Goal: Transaction & Acquisition: Purchase product/service

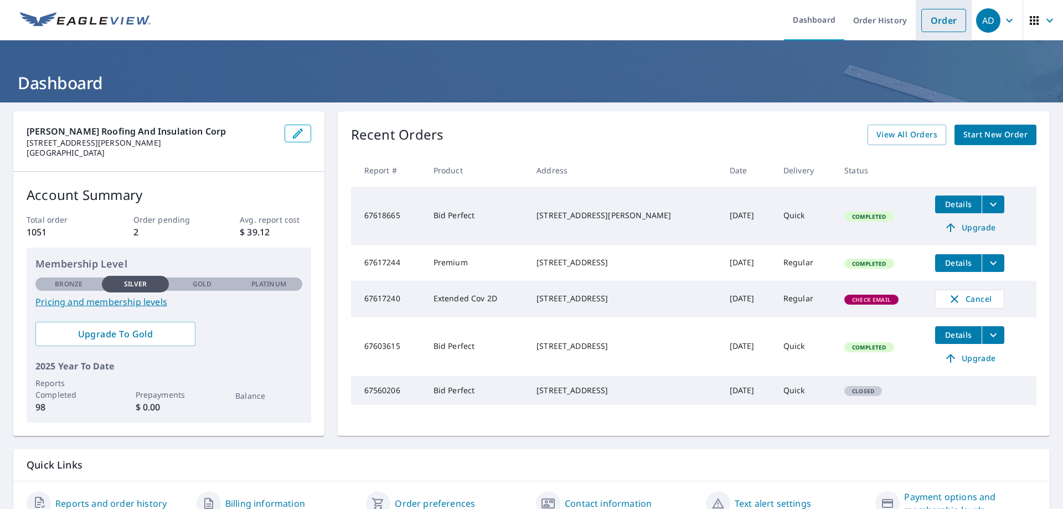
click at [934, 15] on link "Order" at bounding box center [943, 20] width 45 height 23
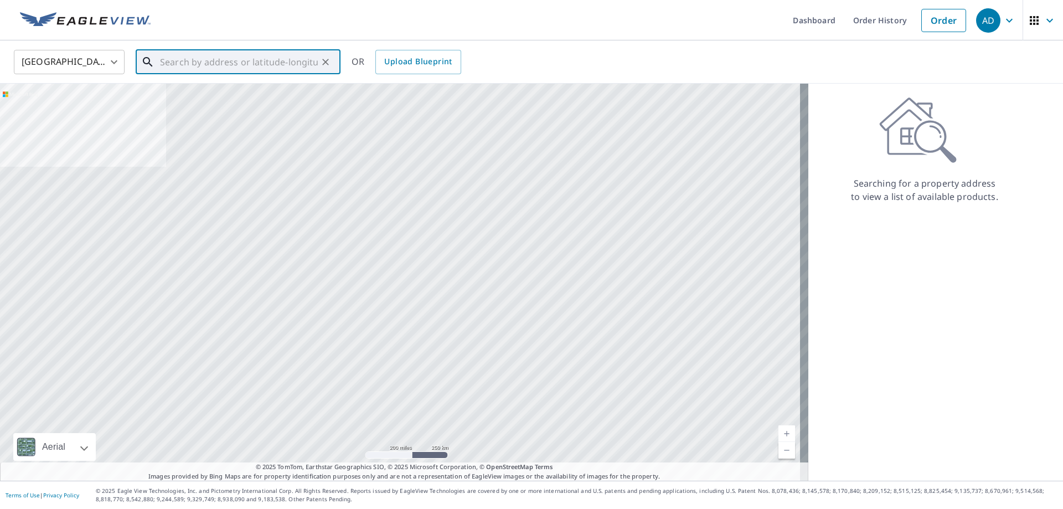
click at [211, 62] on input "text" at bounding box center [239, 61] width 158 height 31
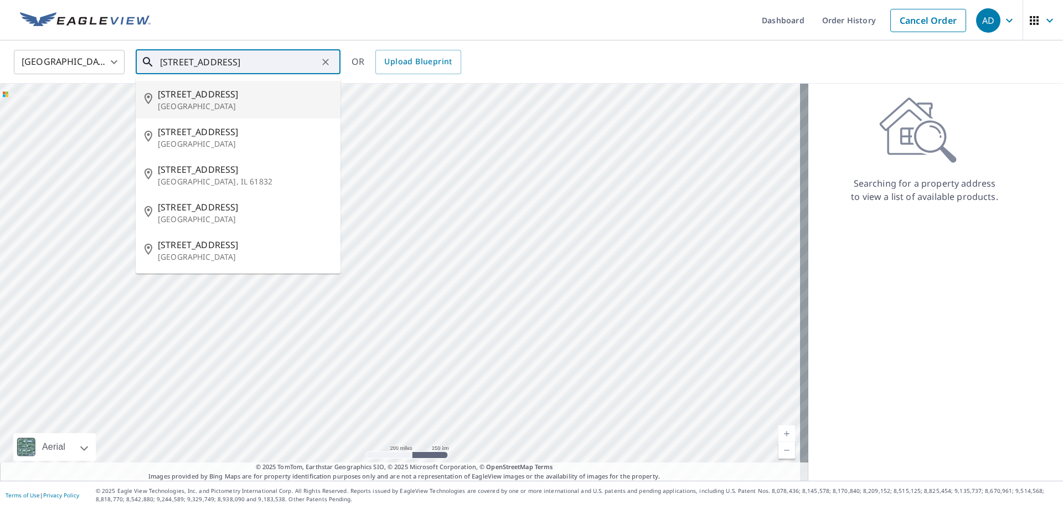
click at [227, 91] on span "[STREET_ADDRESS]" at bounding box center [245, 93] width 174 height 13
type input "[STREET_ADDRESS]"
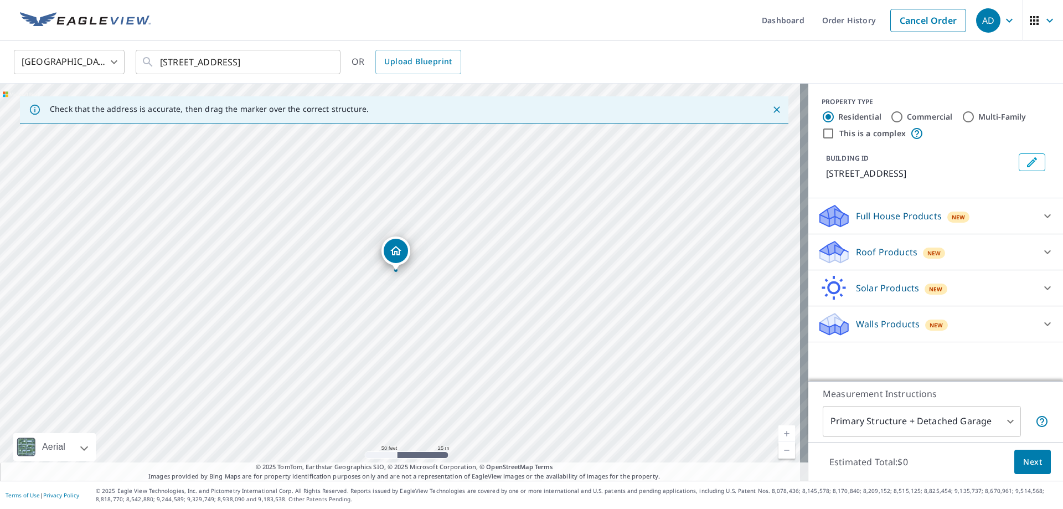
click at [975, 221] on div "Full House Products New" at bounding box center [925, 216] width 217 height 26
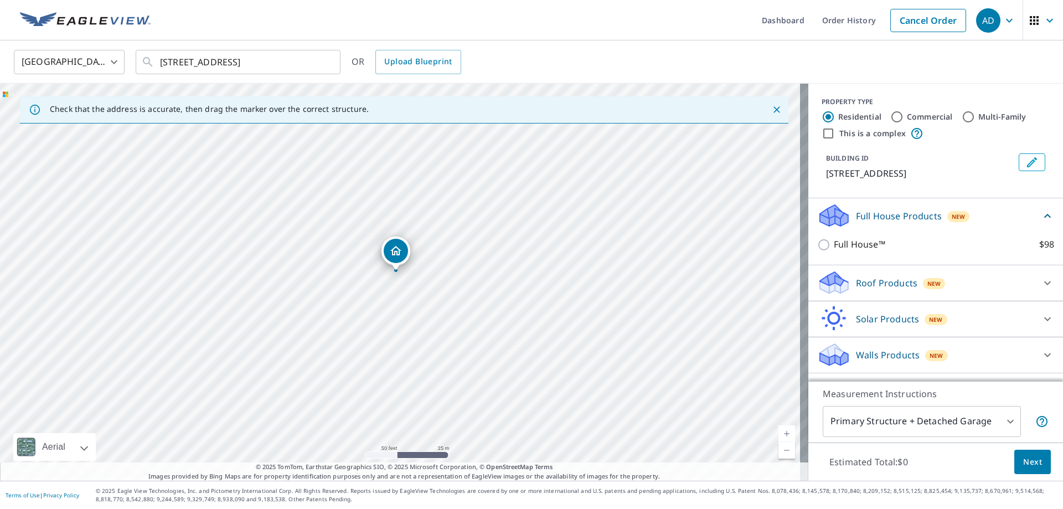
click at [977, 220] on div "Full House Products New" at bounding box center [929, 216] width 224 height 26
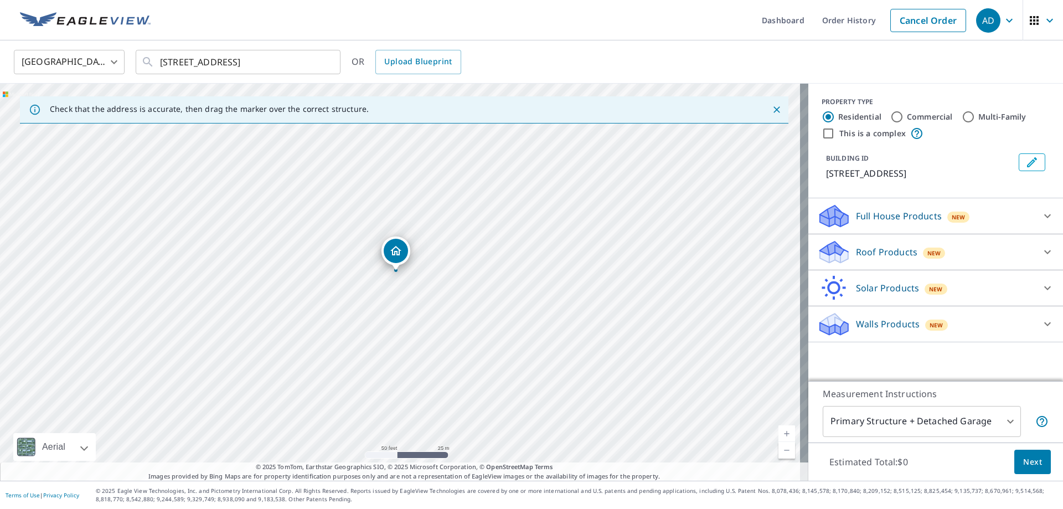
click at [939, 241] on div "Roof Products New" at bounding box center [925, 252] width 217 height 26
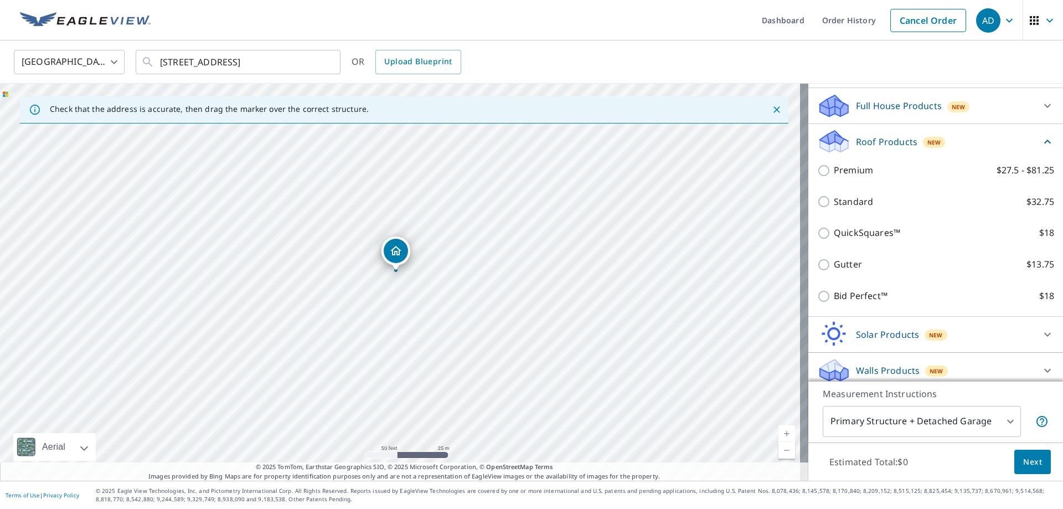
scroll to position [111, 0]
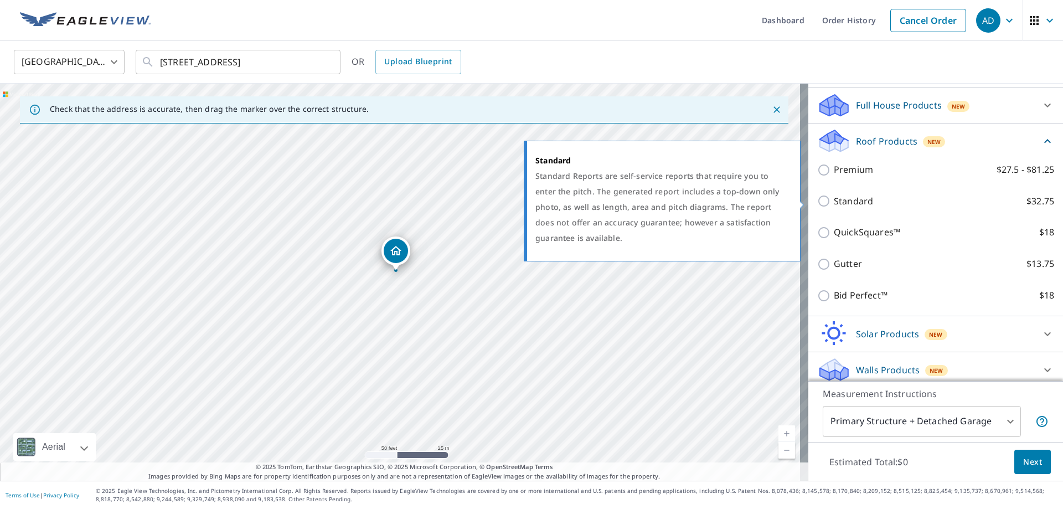
click at [817, 203] on input "Standard $32.75" at bounding box center [825, 200] width 17 height 13
checkbox input "true"
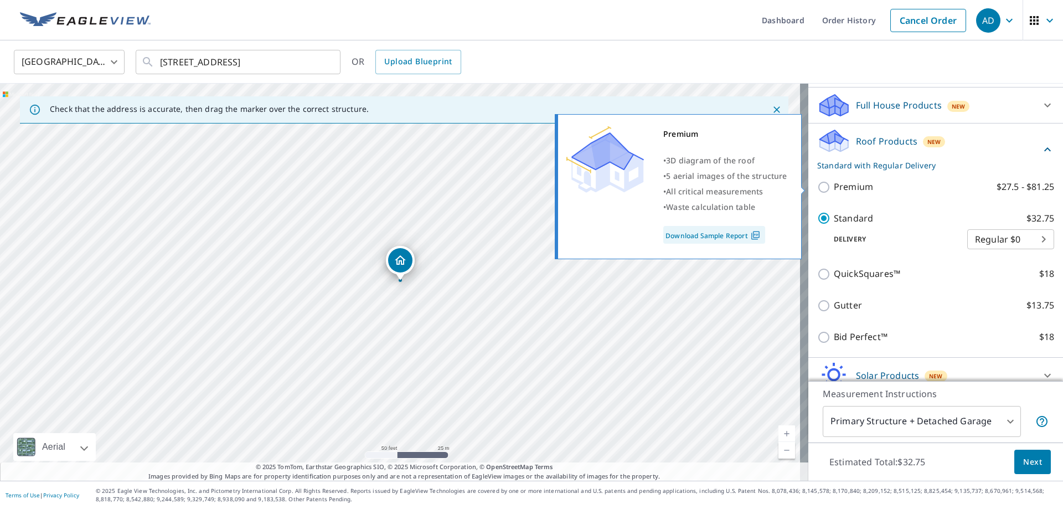
click at [820, 188] on input "Premium $27.5 - $81.25" at bounding box center [825, 186] width 17 height 13
checkbox input "true"
checkbox input "false"
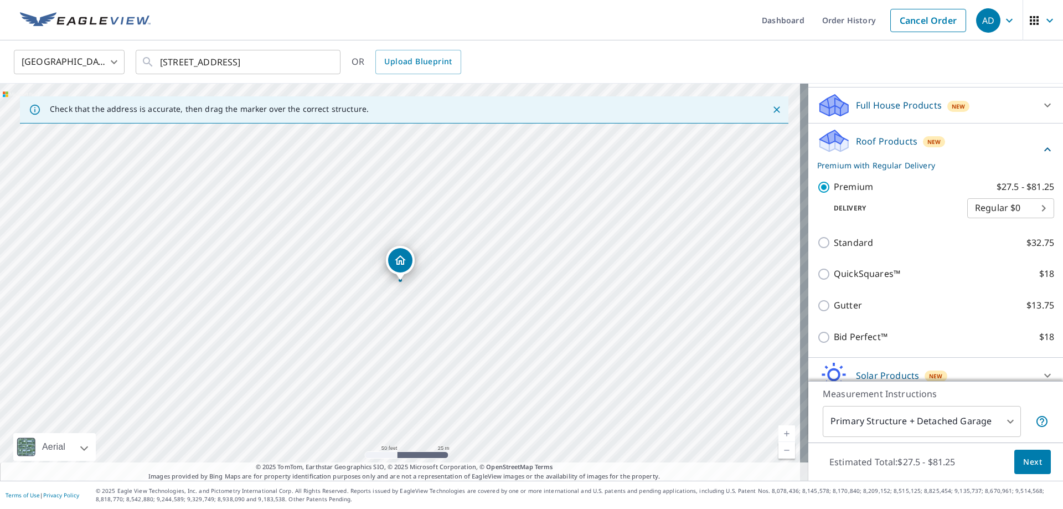
click at [1022, 448] on div "Estimated Total: $27.5 - $81.25 Next" at bounding box center [935, 461] width 255 height 39
click at [1030, 464] on span "Next" at bounding box center [1032, 462] width 19 height 14
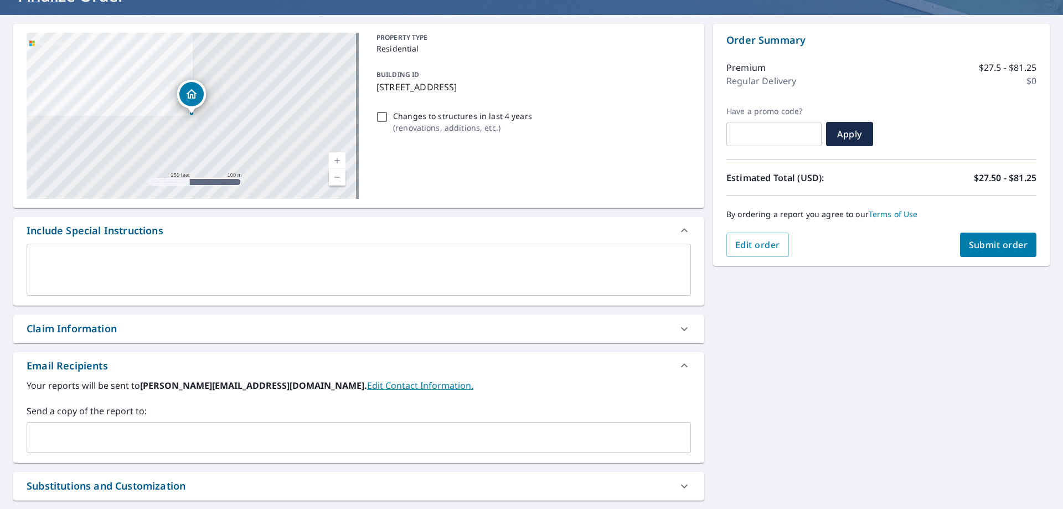
scroll to position [188, 0]
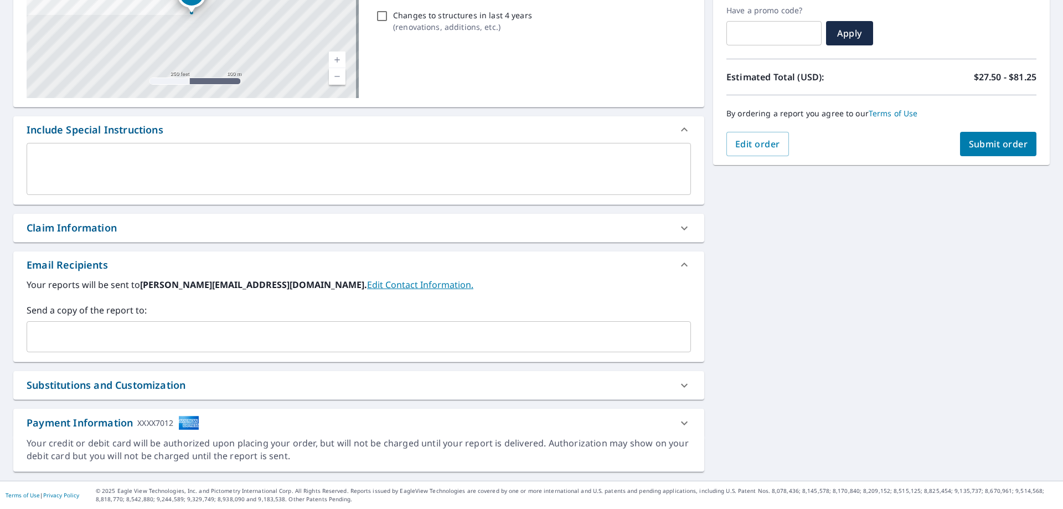
click at [209, 326] on input "text" at bounding box center [351, 336] width 638 height 21
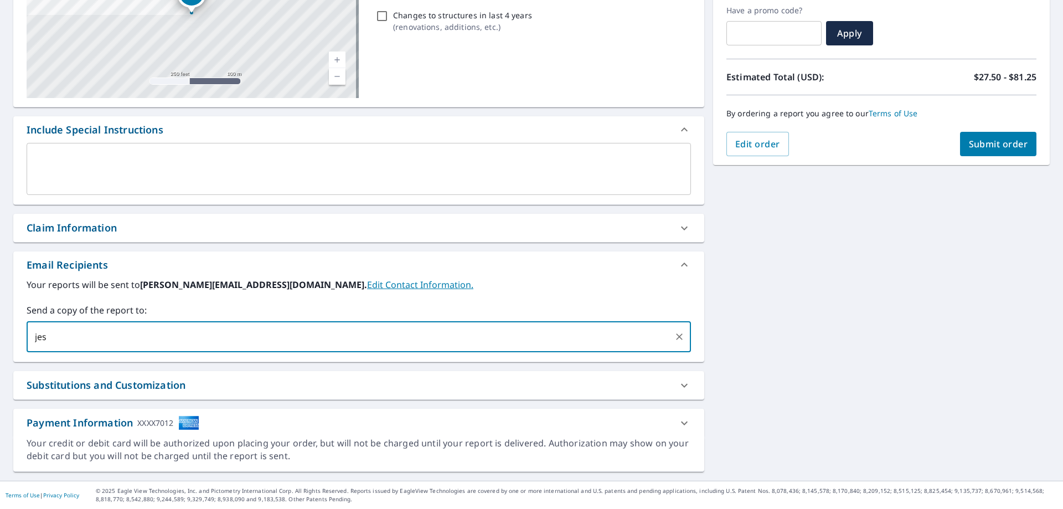
type input "[PERSON_NAME][EMAIL_ADDRESS][DOMAIN_NAME]"
click at [984, 142] on span "Submit order" at bounding box center [998, 144] width 59 height 12
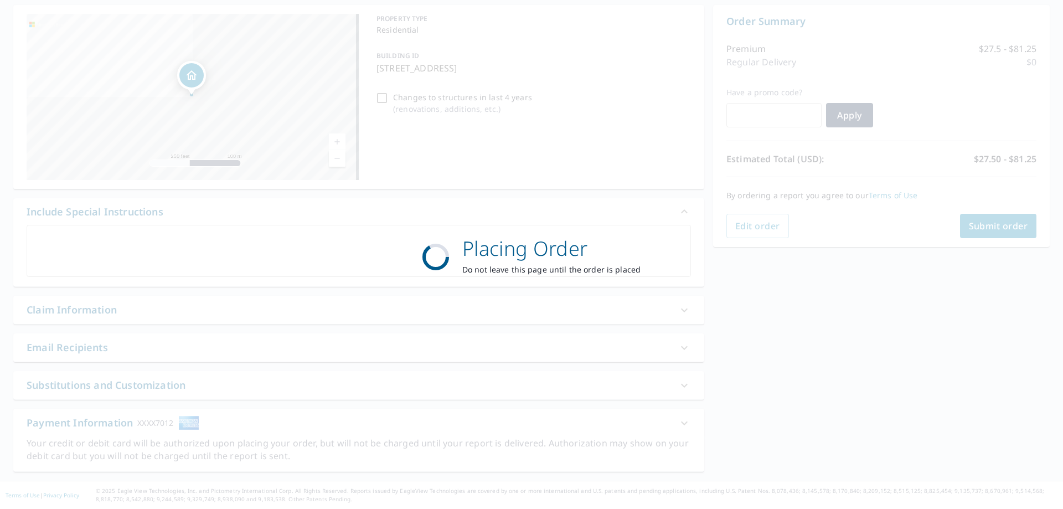
scroll to position [106, 0]
